Goal: Task Accomplishment & Management: Manage account settings

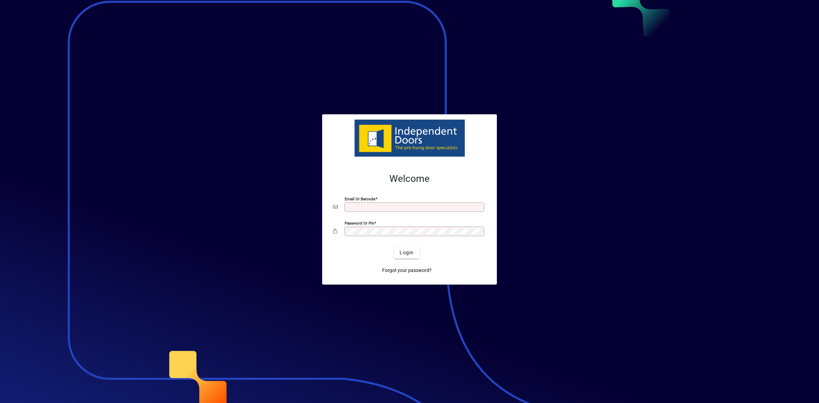
type input "**********"
click at [412, 251] on span "Login" at bounding box center [407, 252] width 14 height 7
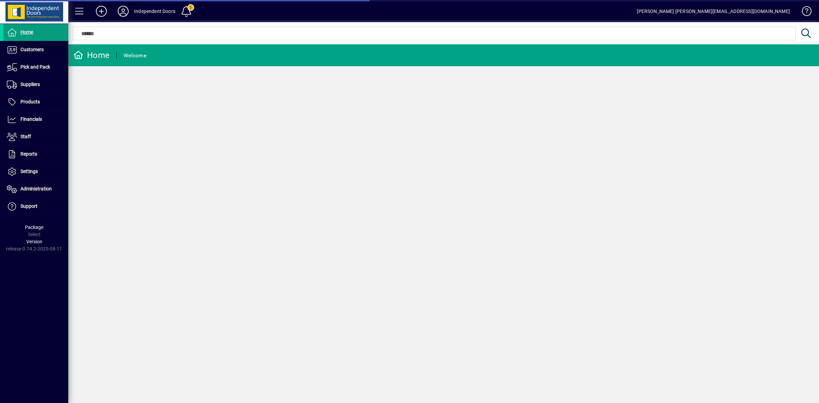
click at [123, 7] on icon at bounding box center [123, 11] width 14 height 11
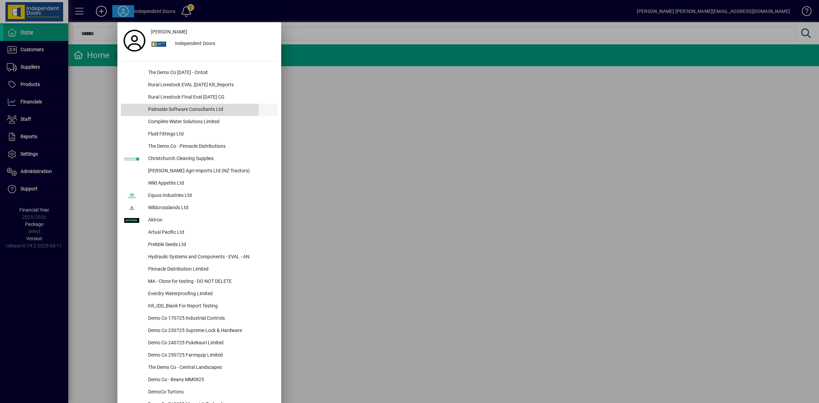
click at [169, 109] on div "Palmside Software Consultants Ltd" at bounding box center [210, 110] width 135 height 12
